Goal: Task Accomplishment & Management: Complete application form

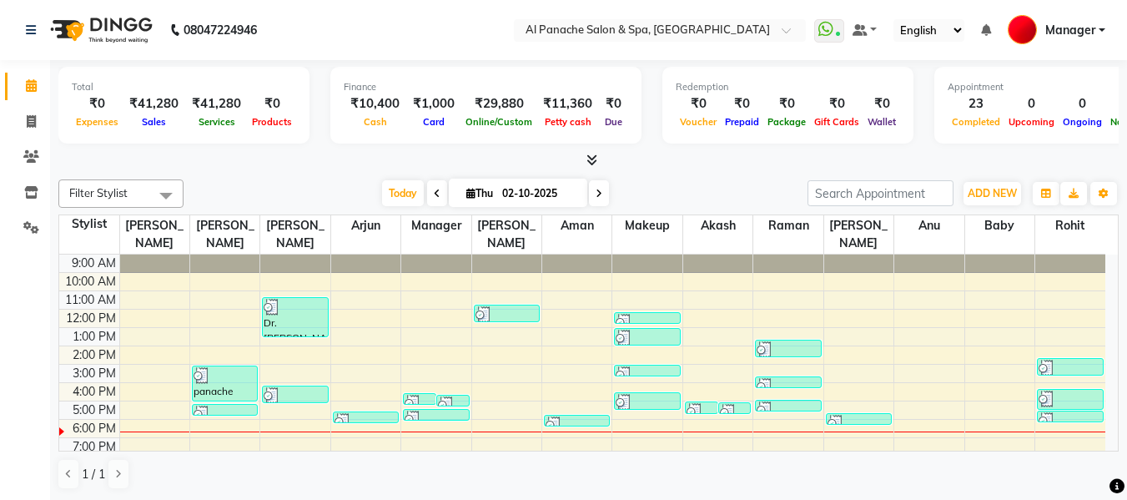
scroll to position [24, 0]
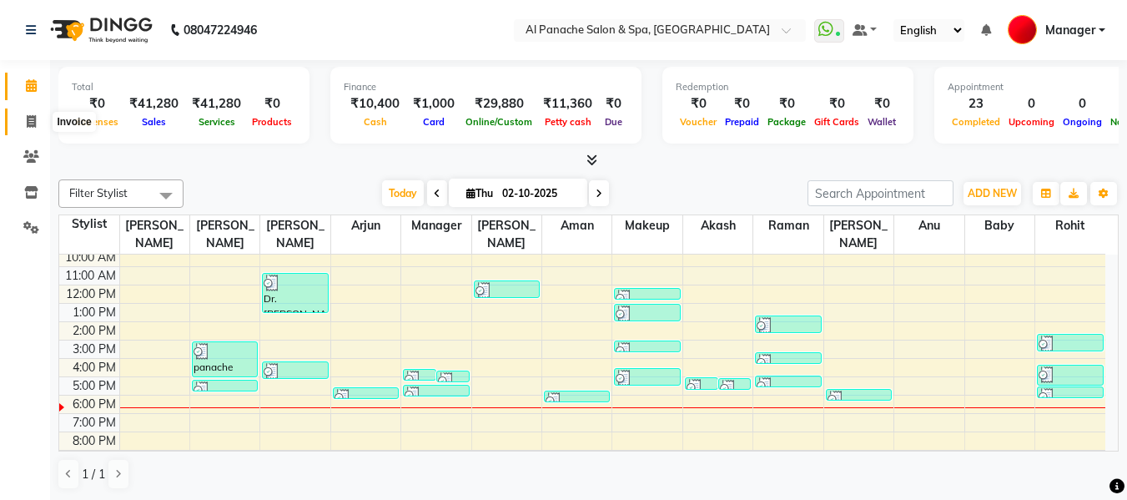
click at [27, 123] on icon at bounding box center [31, 121] width 9 height 13
select select "service"
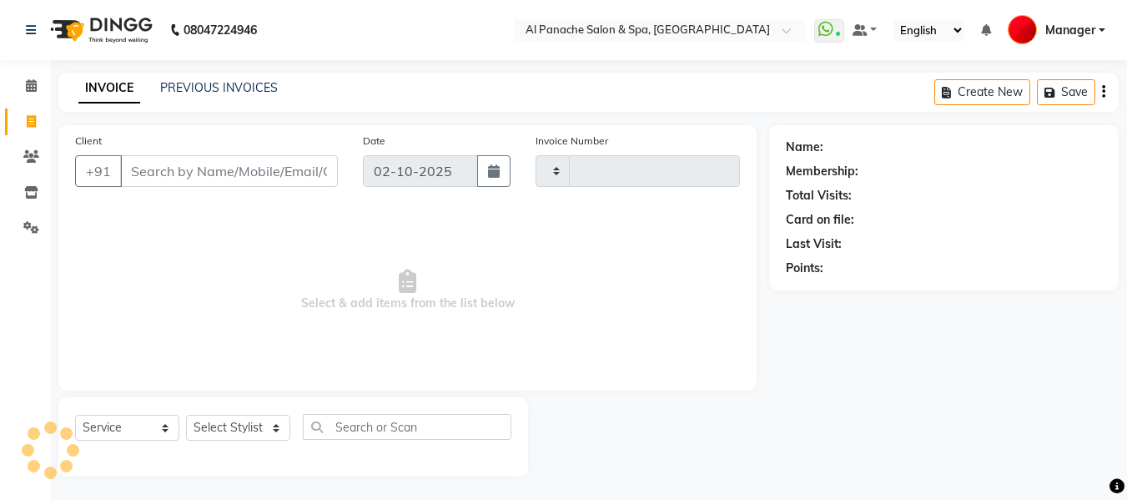
type input "2546"
select select "751"
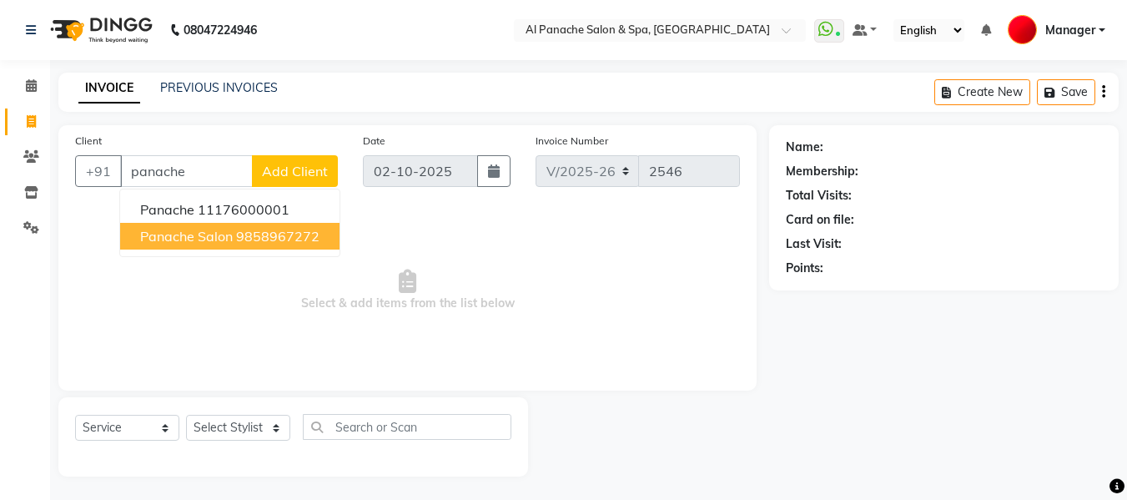
click at [295, 231] on ngb-highlight "9858967272" at bounding box center [277, 236] width 83 height 17
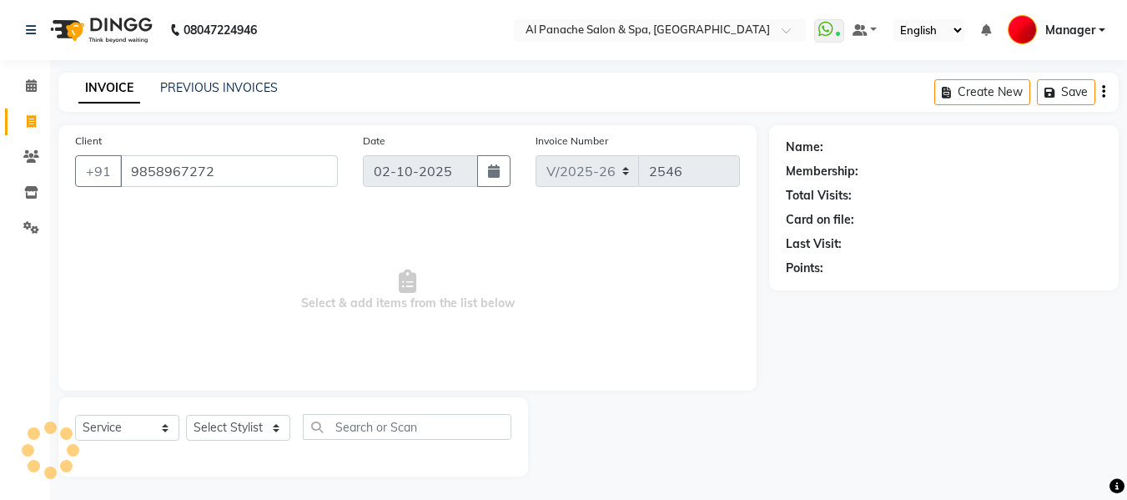
type input "9858967272"
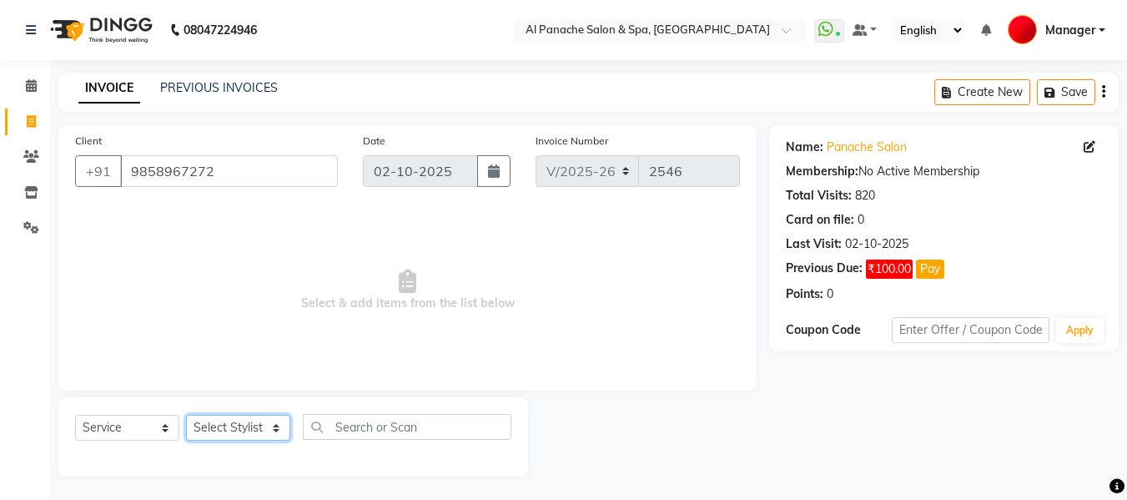
click at [231, 429] on select "Select Stylist [PERSON_NAME] [PERSON_NAME] Baby [PERSON_NAME] Makeup Manager [P…" at bounding box center [238, 427] width 104 height 26
select select "50647"
click at [186, 414] on select "Select Stylist [PERSON_NAME] [PERSON_NAME] Baby [PERSON_NAME] Makeup Manager [P…" at bounding box center [238, 427] width 104 height 26
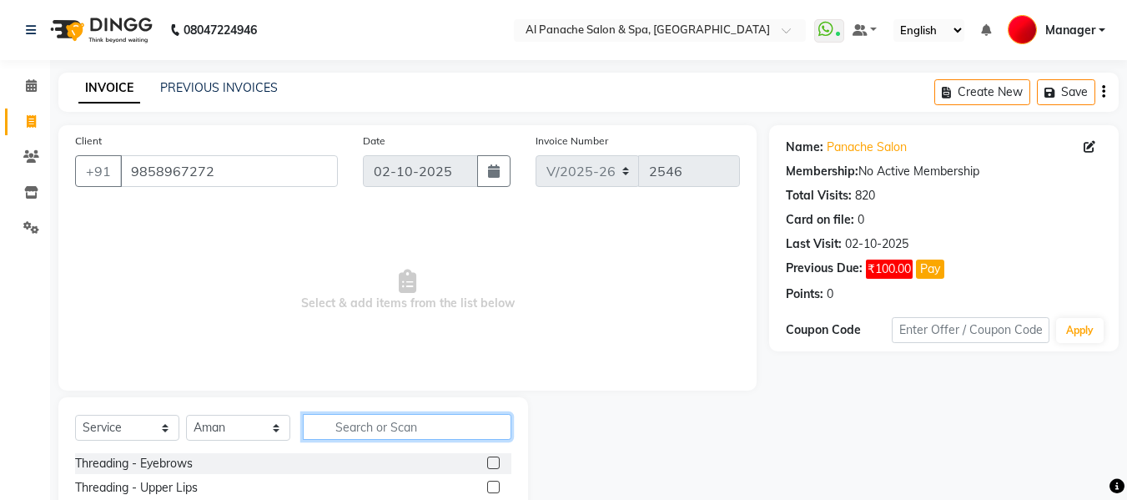
click at [415, 421] on input "text" at bounding box center [407, 427] width 208 height 26
type input "p"
type input "gen"
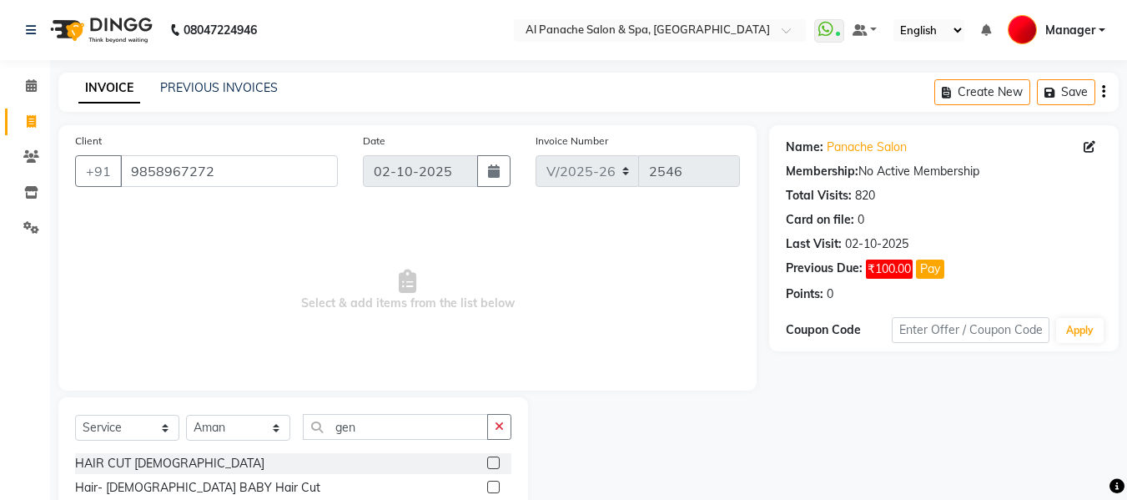
click at [494, 460] on label at bounding box center [493, 462] width 13 height 13
click at [494, 460] on input "checkbox" at bounding box center [492, 463] width 11 height 11
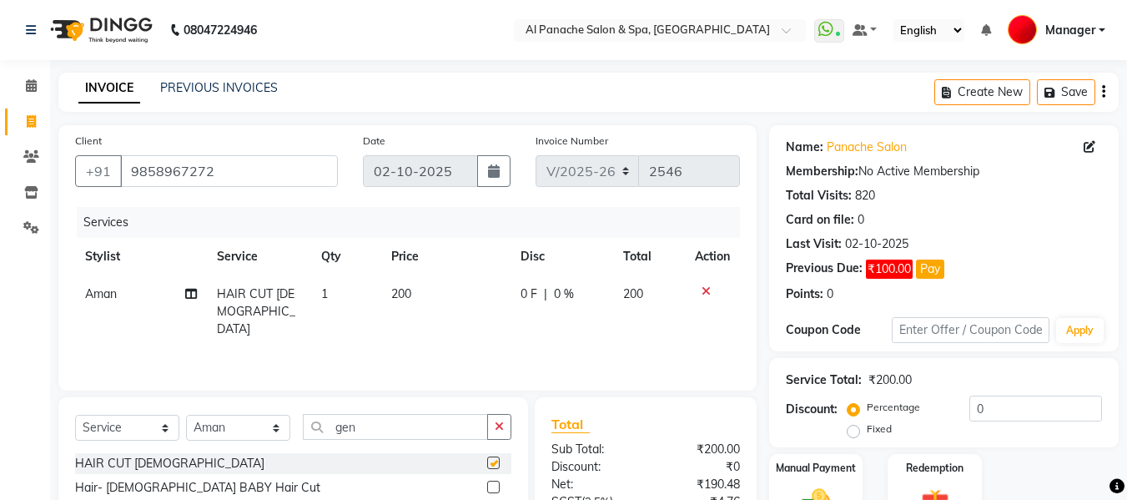
checkbox input "false"
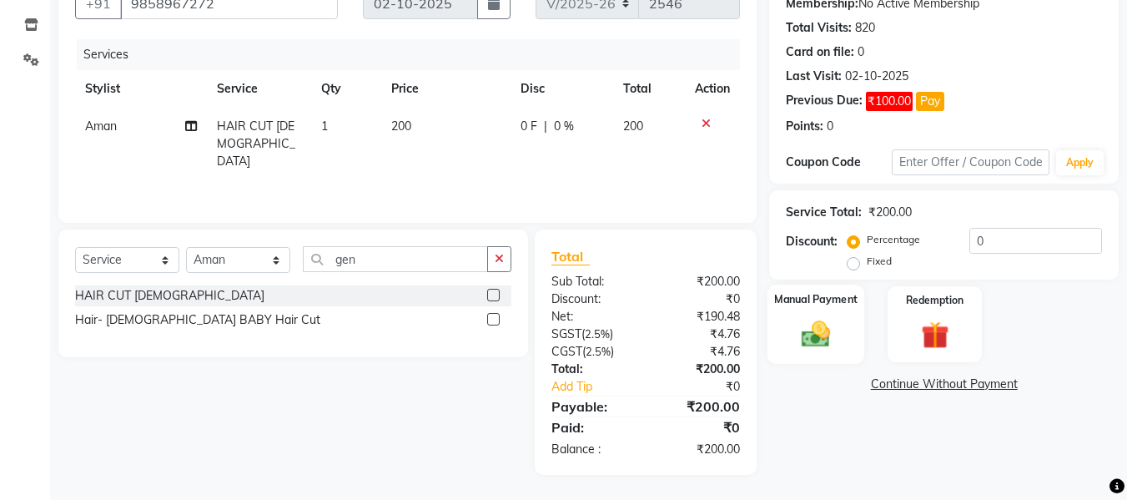
click at [808, 329] on img at bounding box center [815, 333] width 47 height 33
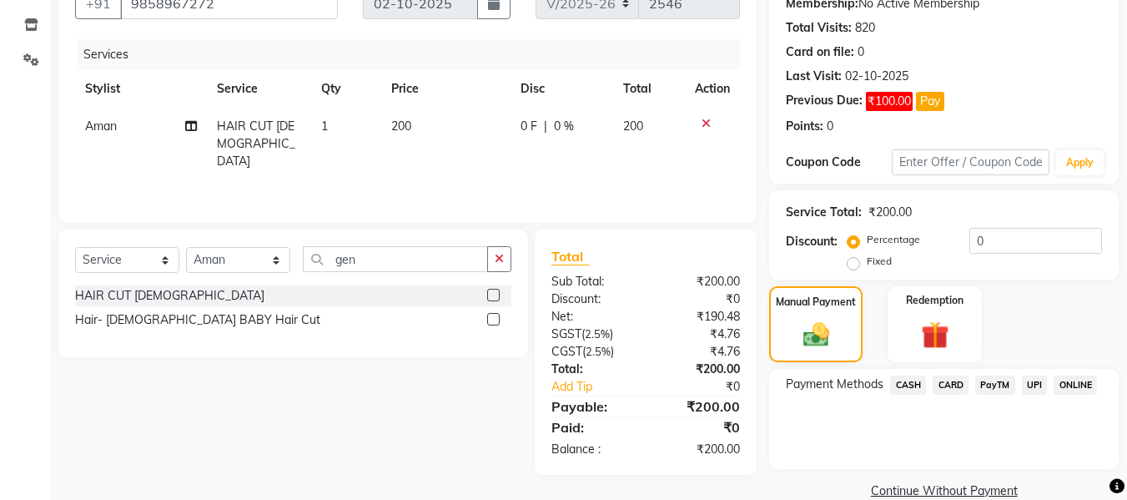
scroll to position [196, 0]
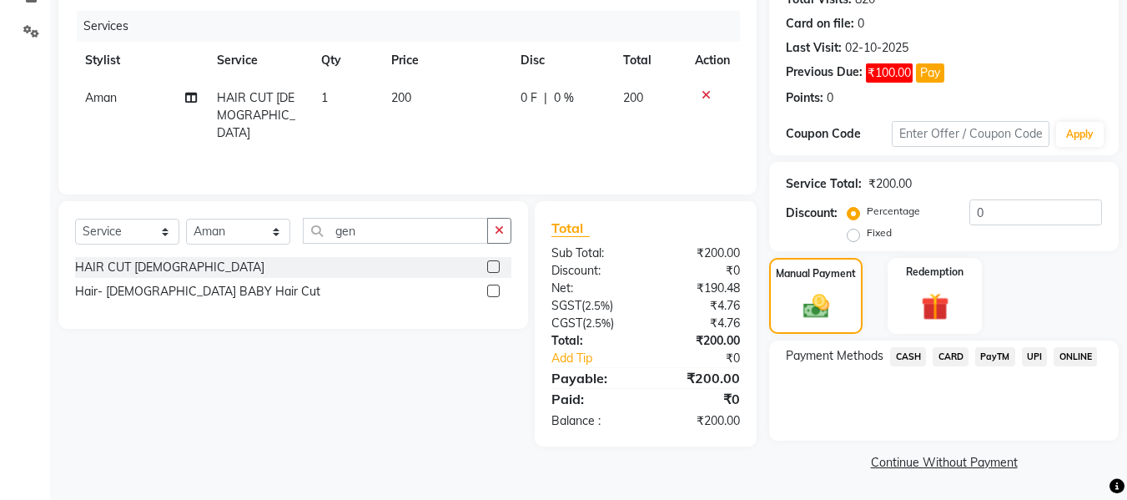
drag, startPoint x: 1030, startPoint y: 383, endPoint x: 1032, endPoint y: 360, distance: 22.6
click at [1032, 360] on span "UPI" at bounding box center [1035, 356] width 26 height 19
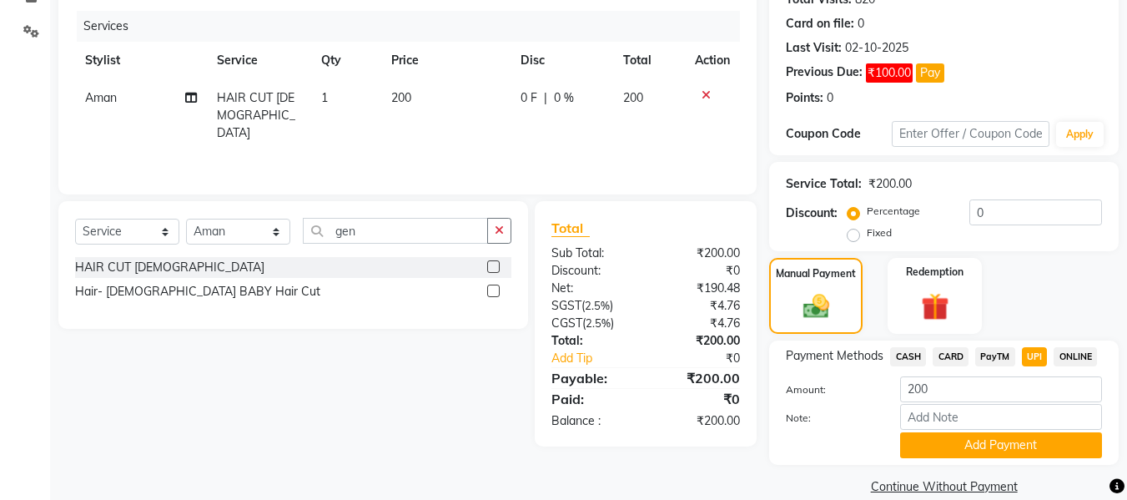
click at [1032, 360] on span "UPI" at bounding box center [1035, 356] width 26 height 19
click at [1013, 443] on button "Add Payment" at bounding box center [1001, 445] width 202 height 26
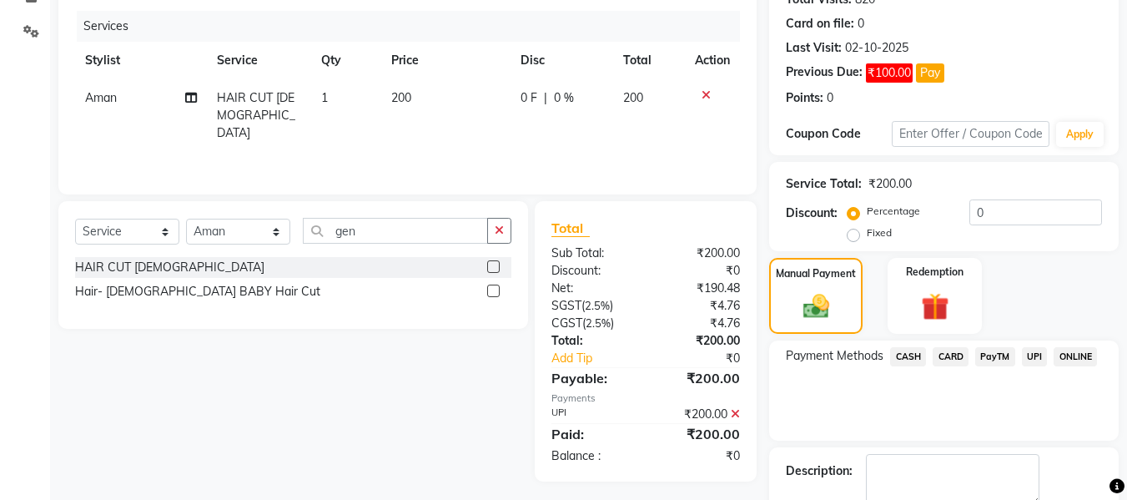
scroll to position [290, 0]
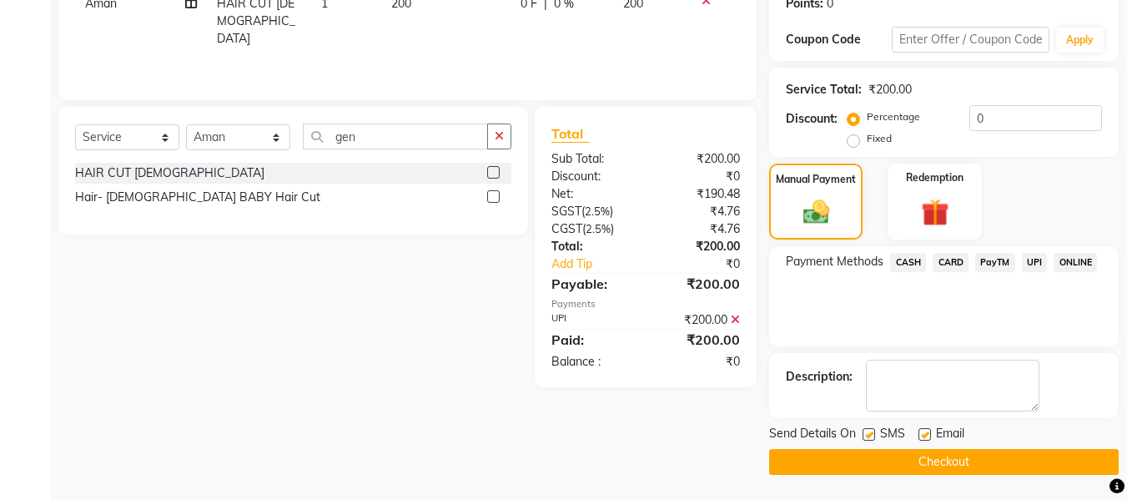
click at [1043, 460] on button "Checkout" at bounding box center [943, 462] width 349 height 26
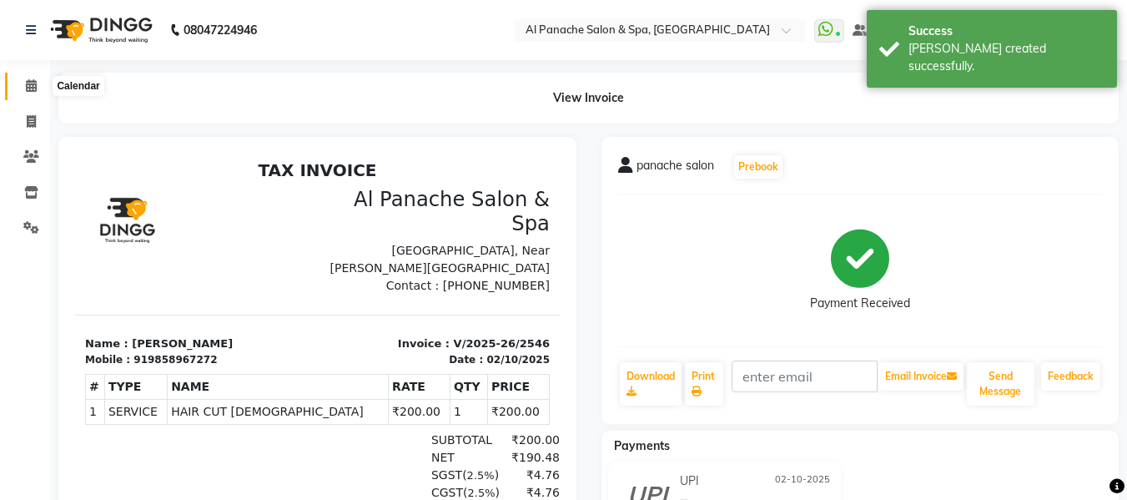
click at [29, 93] on span at bounding box center [31, 86] width 29 height 19
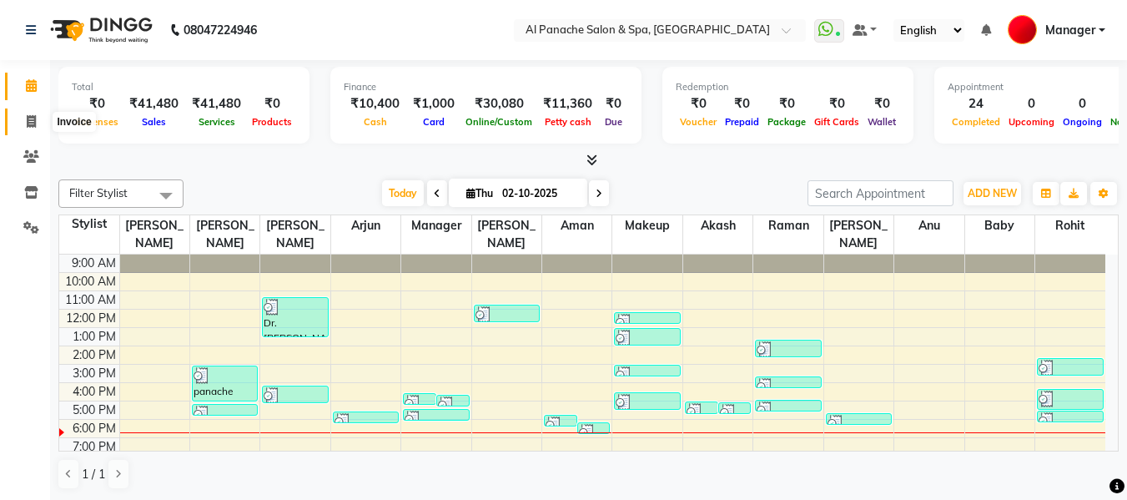
click at [33, 116] on icon at bounding box center [31, 121] width 9 height 13
select select "service"
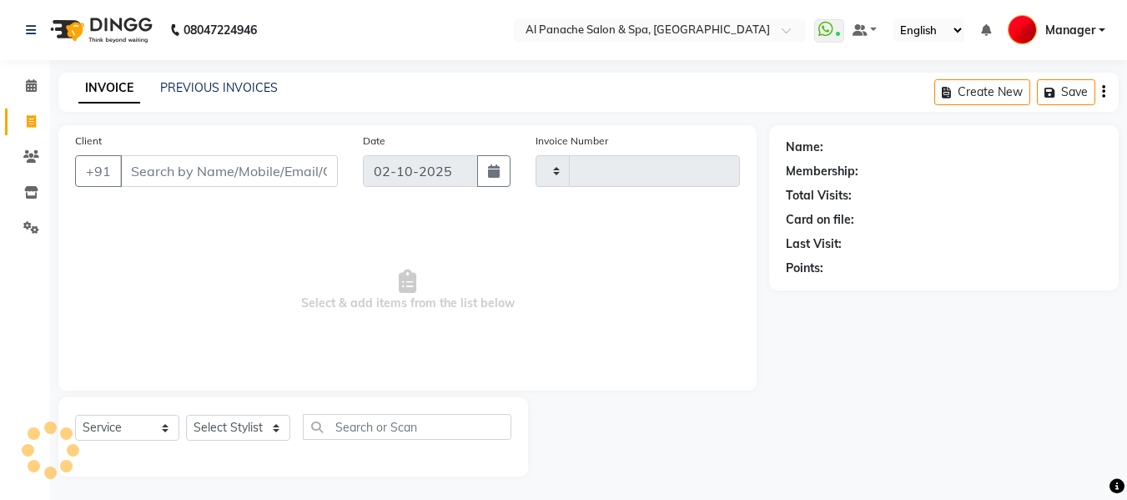
type input "2547"
select select "751"
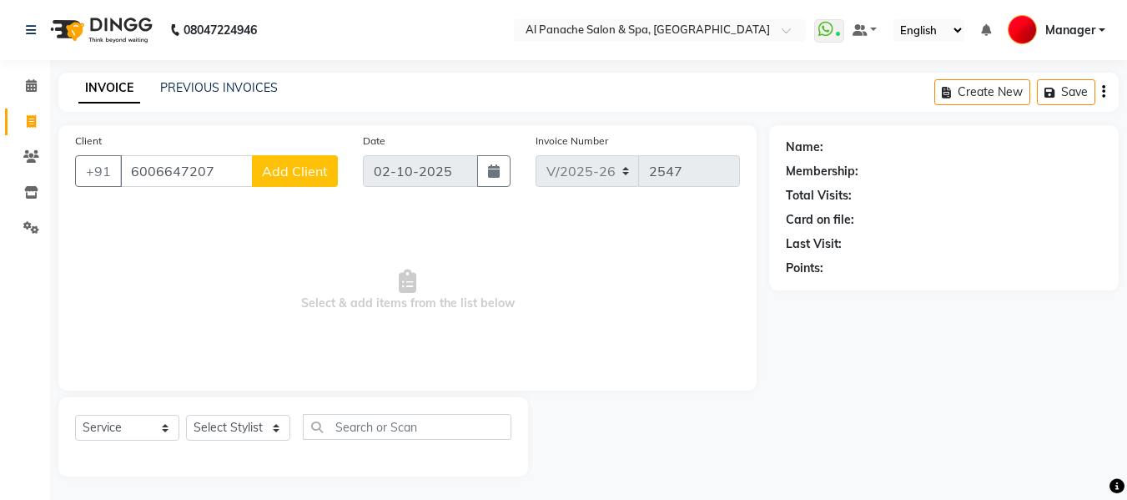
type input "6006647207"
click at [284, 174] on span "Add Client" at bounding box center [295, 171] width 66 height 17
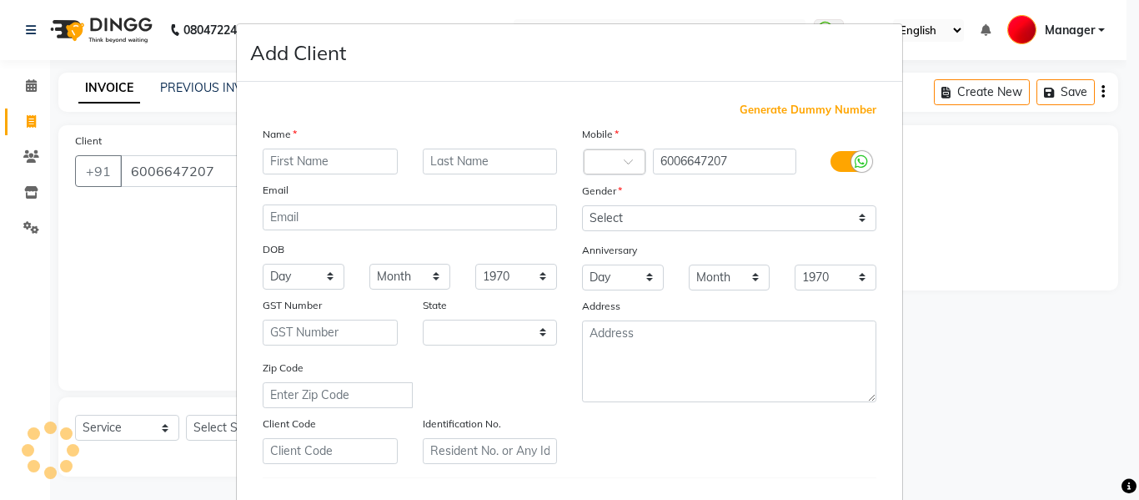
select select "15"
type input "Muskaan"
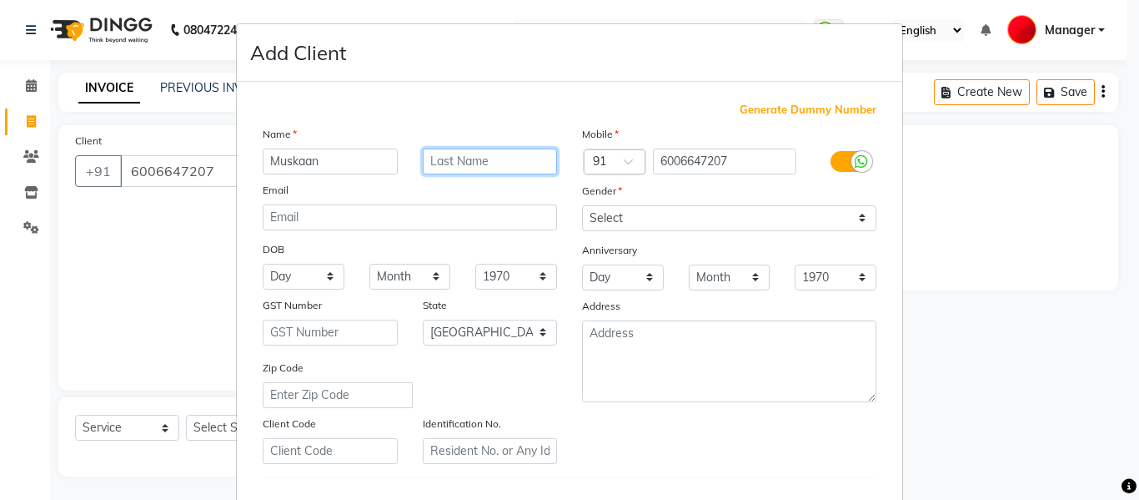
click at [464, 149] on input "text" at bounding box center [490, 161] width 135 height 26
type input "mam"
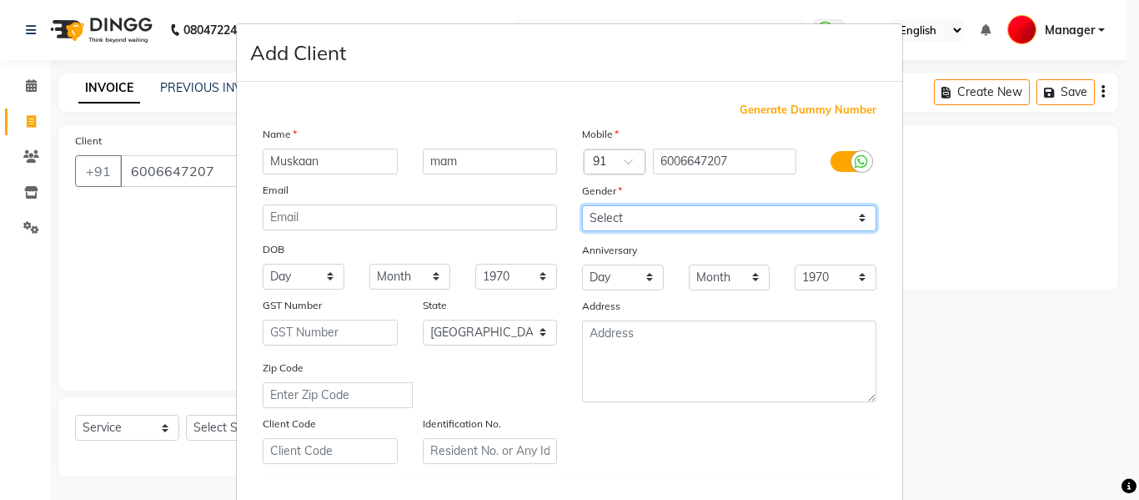
click at [635, 211] on select "Select [DEMOGRAPHIC_DATA] [DEMOGRAPHIC_DATA] Other Prefer Not To Say" at bounding box center [729, 218] width 294 height 26
select select "[DEMOGRAPHIC_DATA]"
click at [582, 205] on select "Select [DEMOGRAPHIC_DATA] [DEMOGRAPHIC_DATA] Other Prefer Not To Say" at bounding box center [729, 218] width 294 height 26
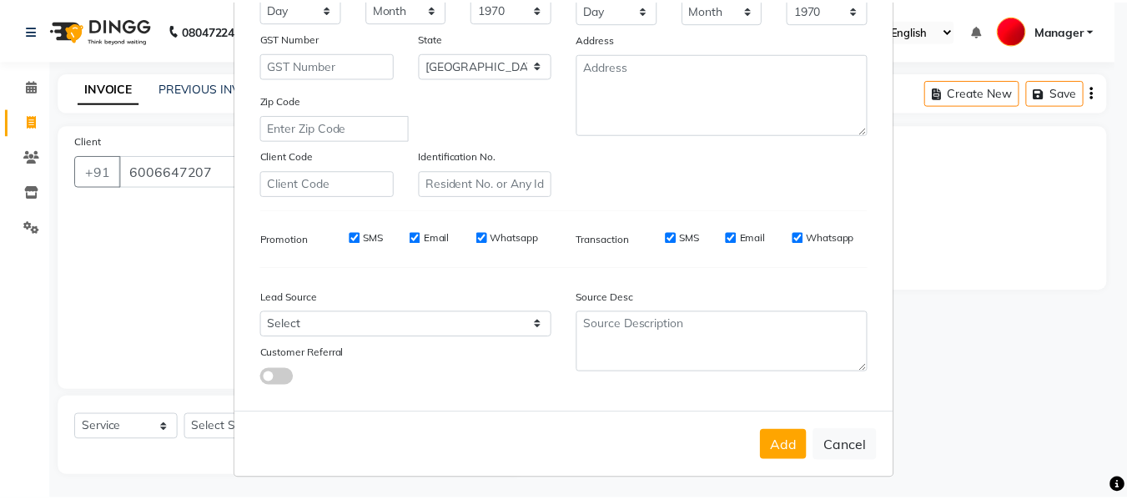
scroll to position [270, 0]
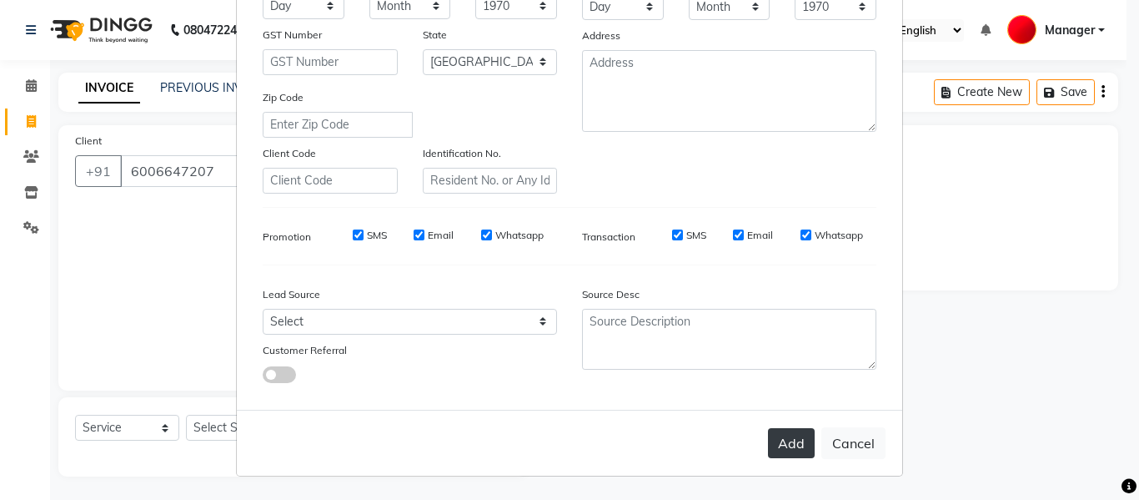
click at [792, 440] on button "Add" at bounding box center [791, 443] width 47 height 30
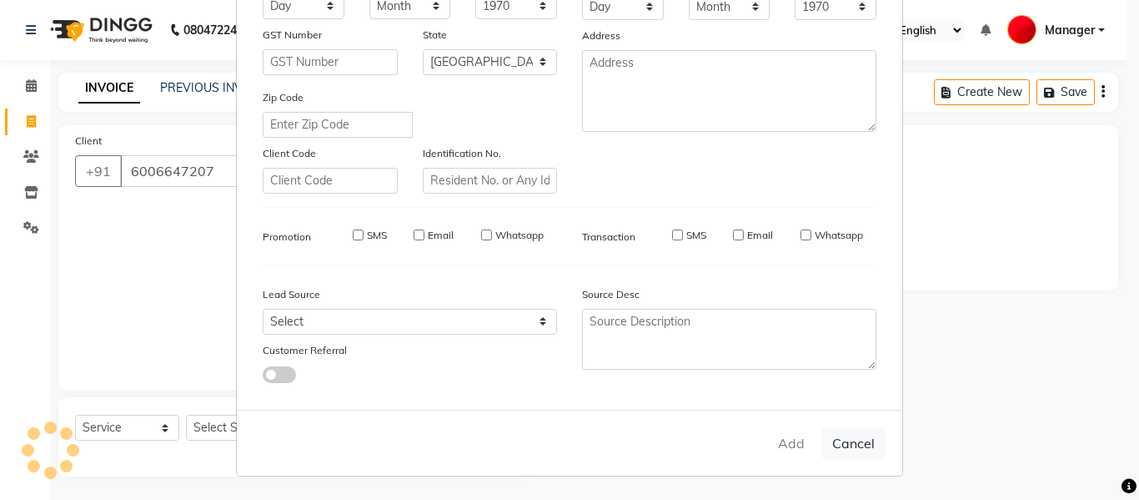
select select
select select "null"
select select
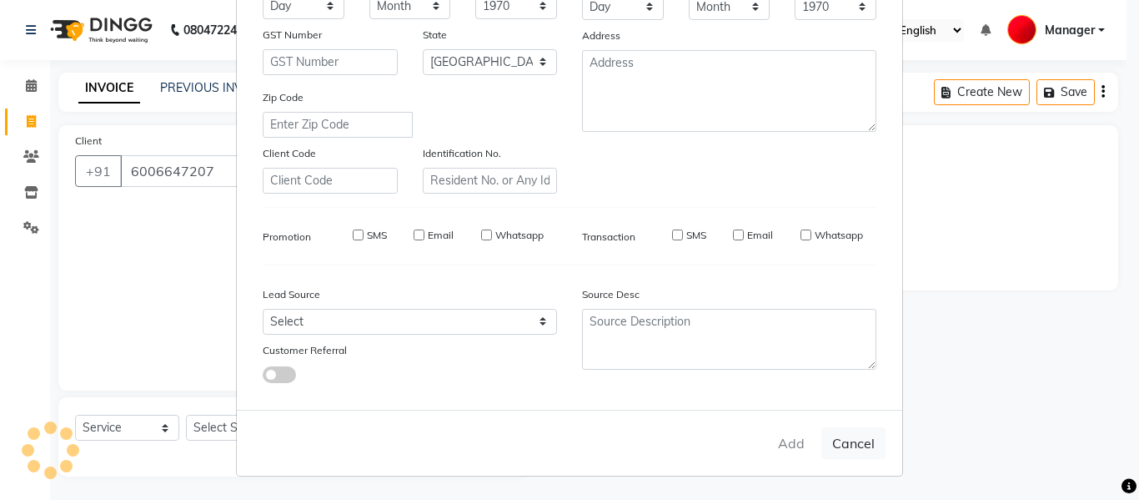
select select
checkbox input "false"
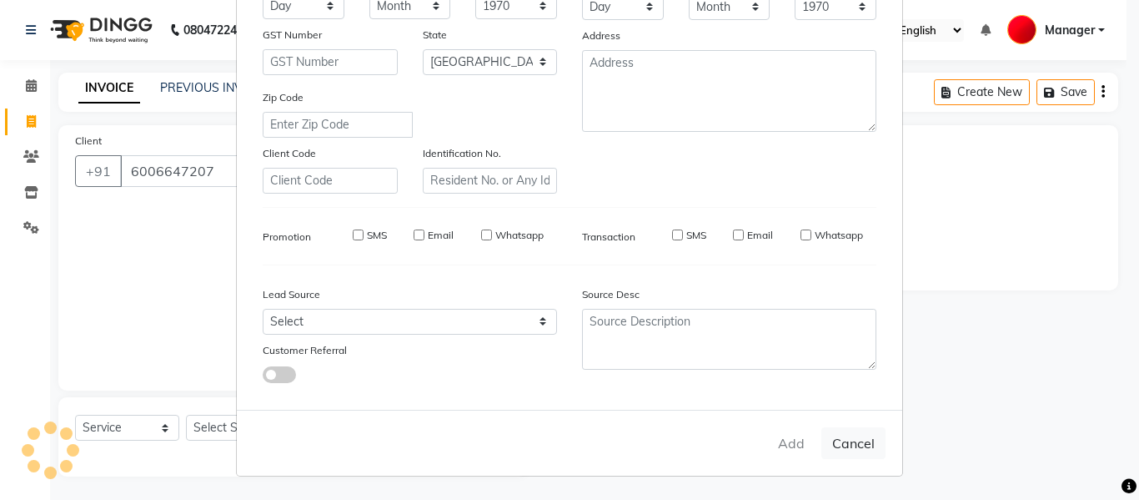
checkbox input "false"
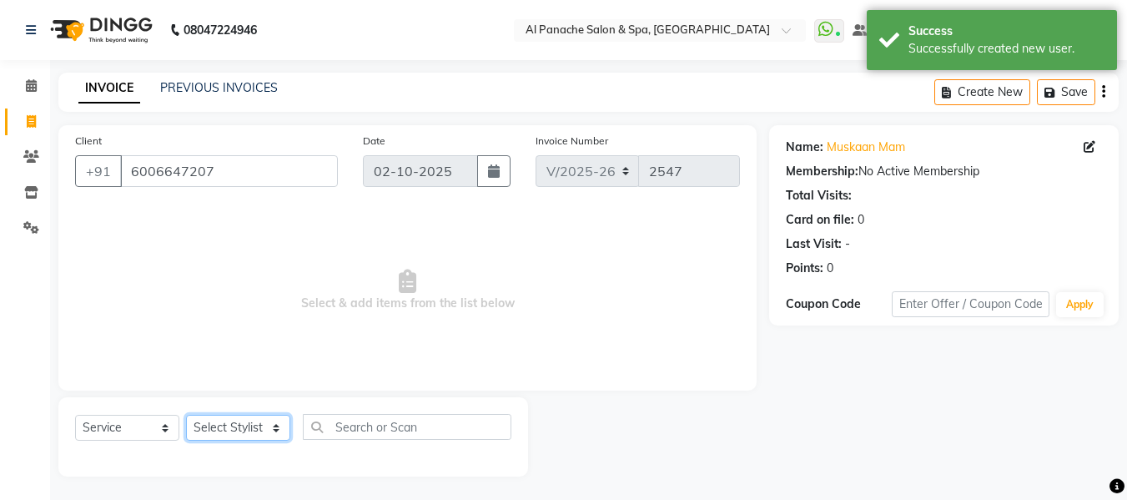
click at [263, 424] on select "Select Stylist [PERSON_NAME] [PERSON_NAME] Baby [PERSON_NAME] Makeup Manager [P…" at bounding box center [238, 427] width 104 height 26
select select "50648"
click at [186, 414] on select "Select Stylist [PERSON_NAME] [PERSON_NAME] Baby [PERSON_NAME] Makeup Manager [P…" at bounding box center [238, 427] width 104 height 26
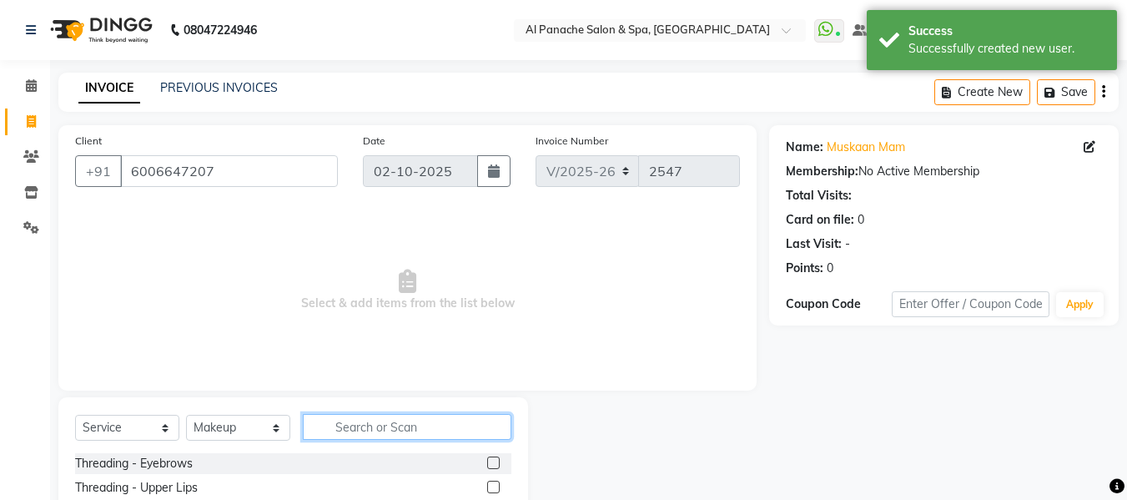
click at [389, 429] on input "text" at bounding box center [407, 427] width 208 height 26
type input "adv"
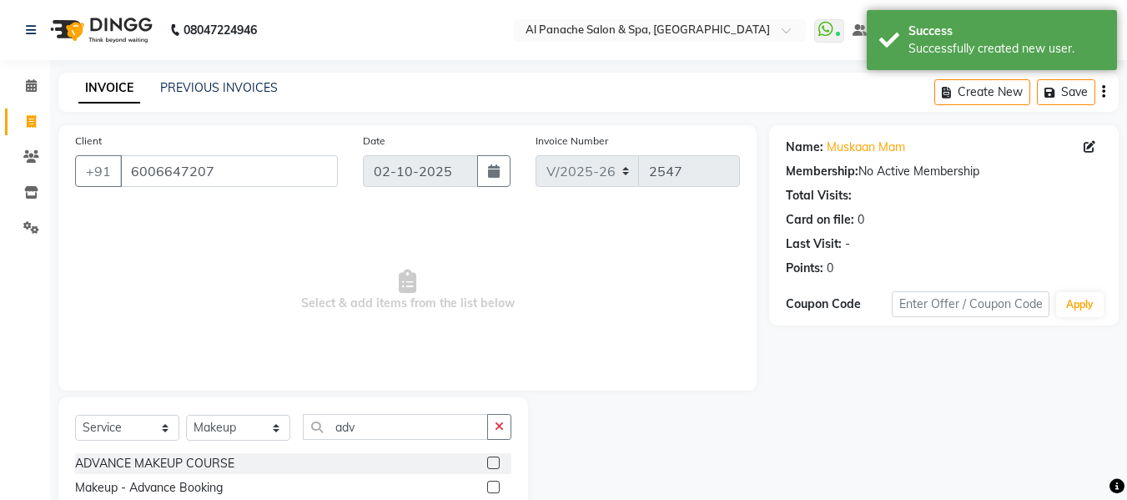
click at [494, 486] on label at bounding box center [493, 486] width 13 height 13
click at [494, 486] on input "checkbox" at bounding box center [492, 487] width 11 height 11
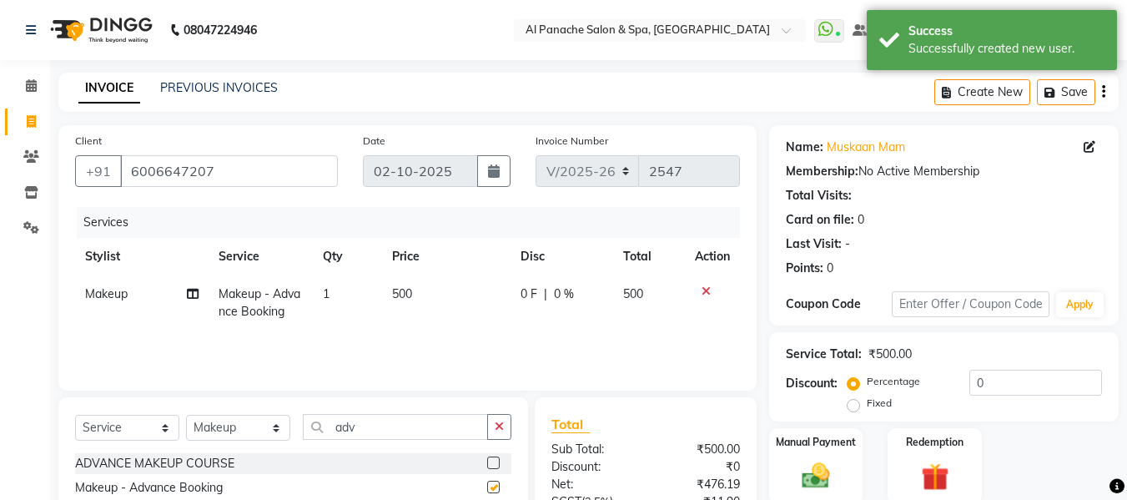
checkbox input "false"
click at [409, 298] on span "500" at bounding box center [402, 293] width 20 height 15
select select "50648"
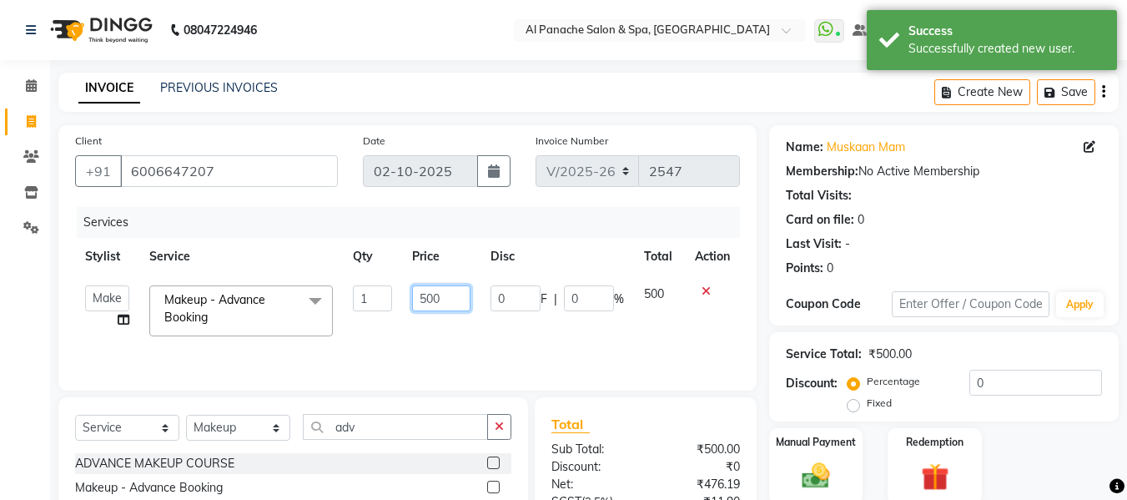
click at [446, 295] on input "500" at bounding box center [441, 298] width 58 height 26
type input "5000"
click at [818, 460] on img at bounding box center [815, 475] width 47 height 33
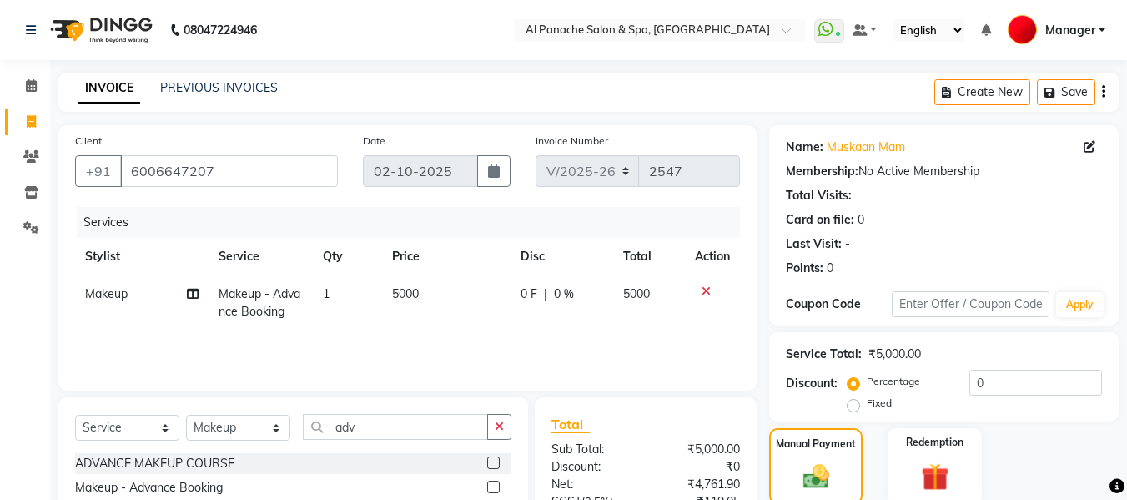
scroll to position [170, 0]
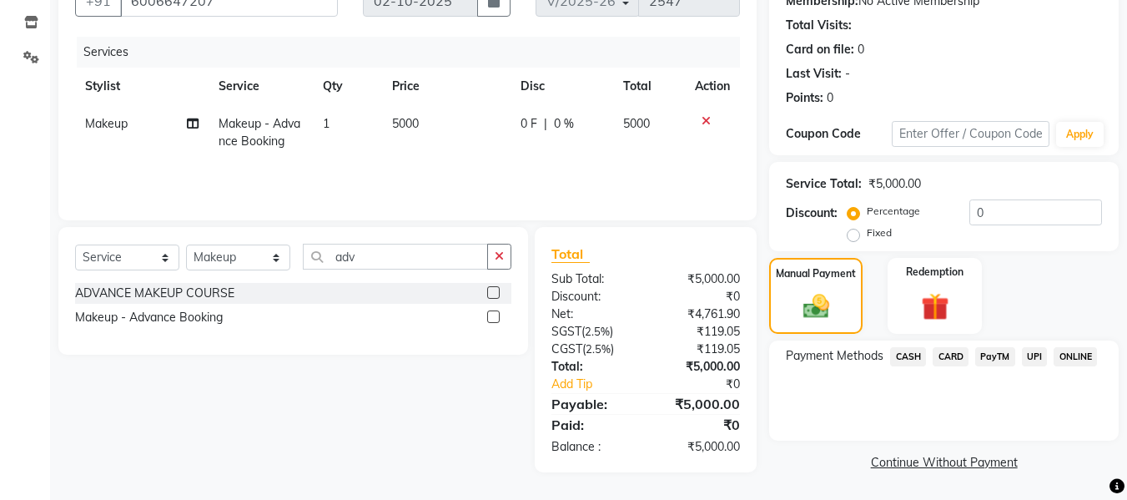
click at [1035, 357] on span "UPI" at bounding box center [1035, 356] width 26 height 19
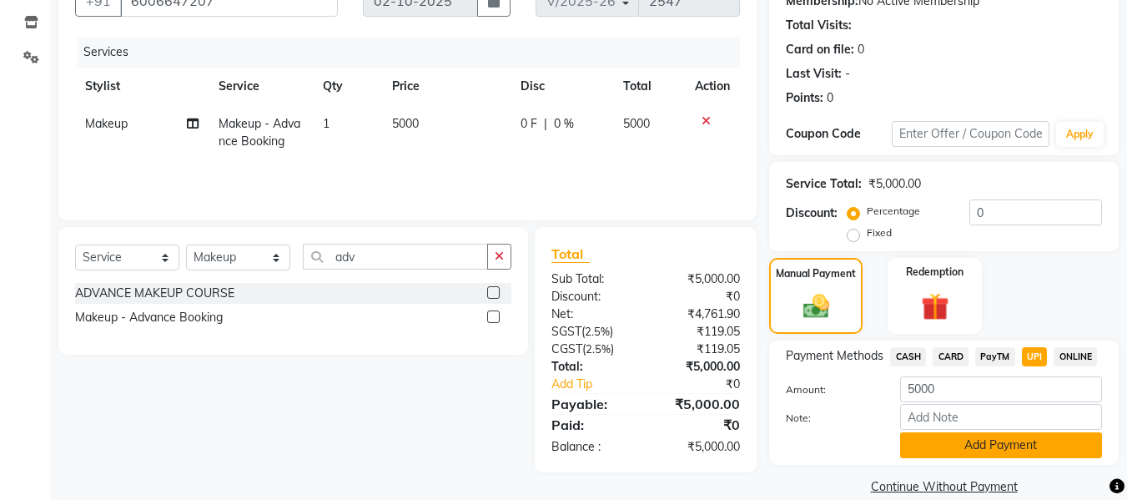
click at [1027, 451] on button "Add Payment" at bounding box center [1001, 445] width 202 height 26
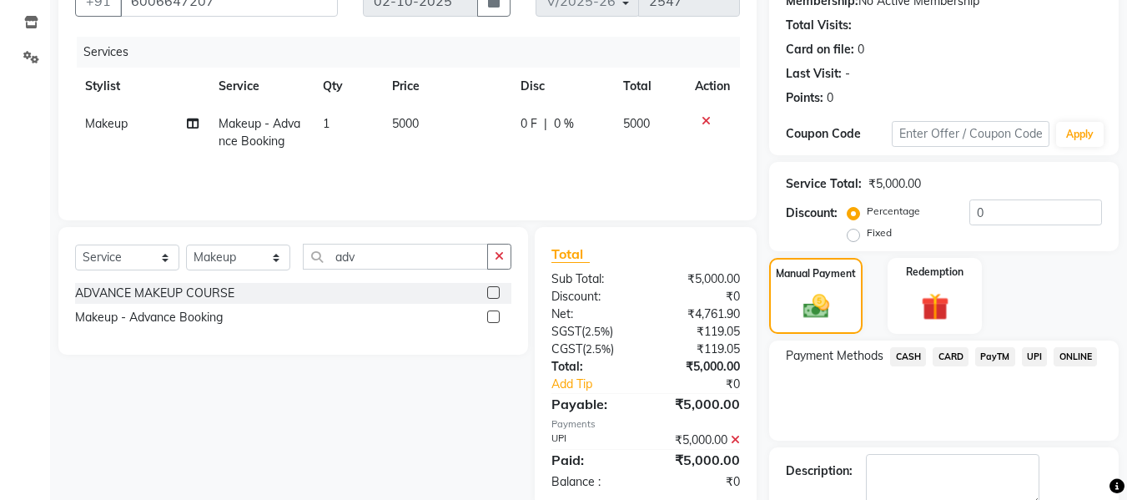
scroll to position [264, 0]
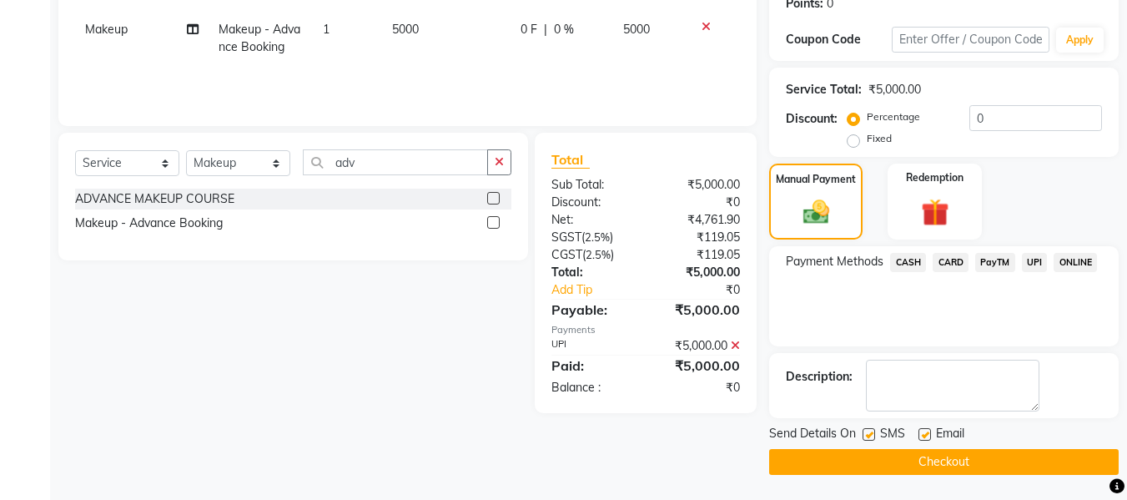
click at [1007, 456] on button "Checkout" at bounding box center [943, 462] width 349 height 26
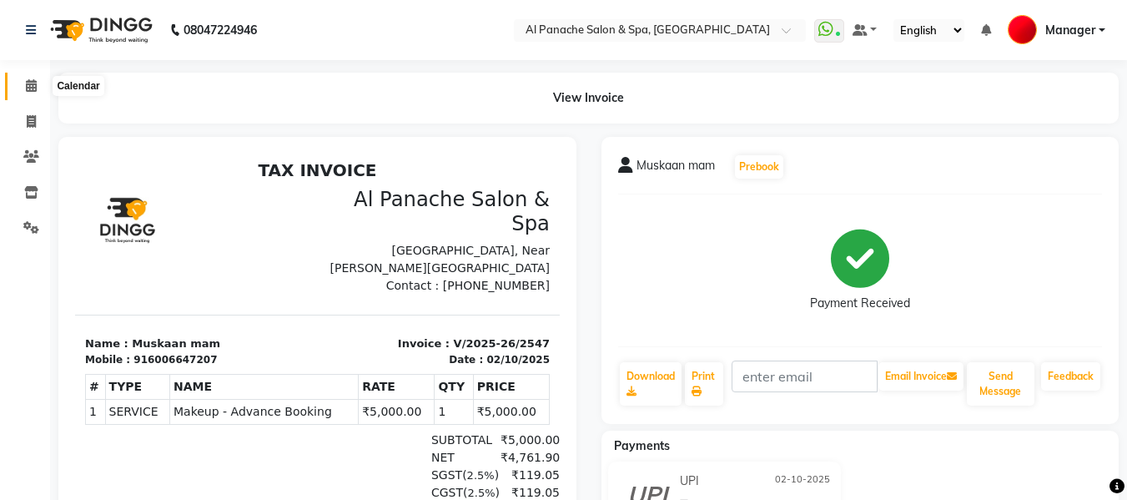
click at [26, 85] on icon at bounding box center [31, 85] width 11 height 13
